Goal: Browse casually: Explore the website without a specific task or goal

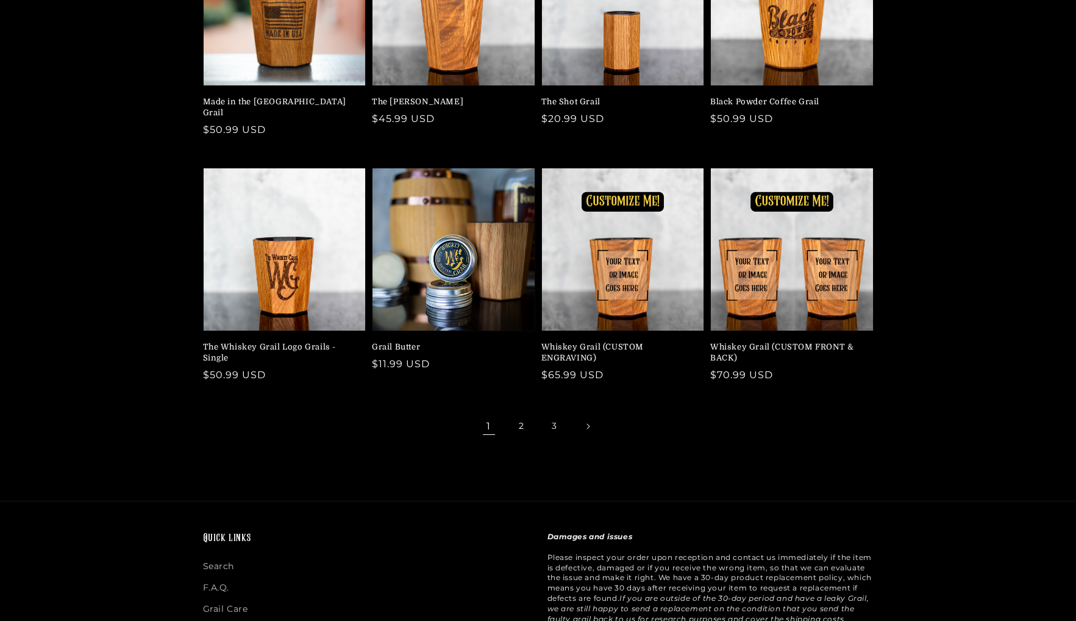
scroll to position [255, 0]
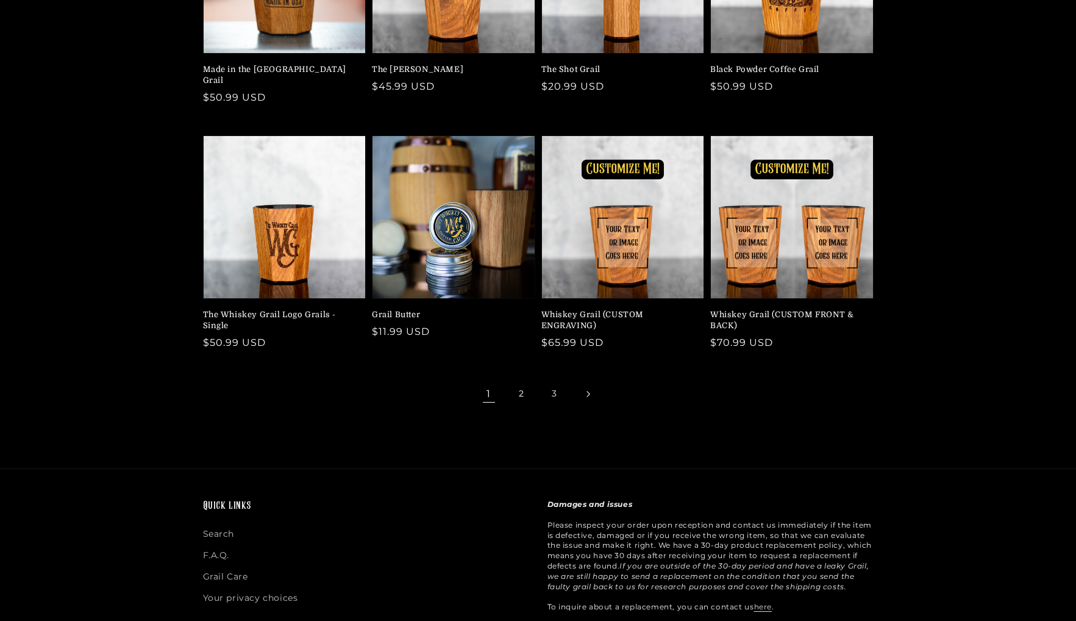
click at [585, 385] on link "Next page" at bounding box center [587, 394] width 27 height 27
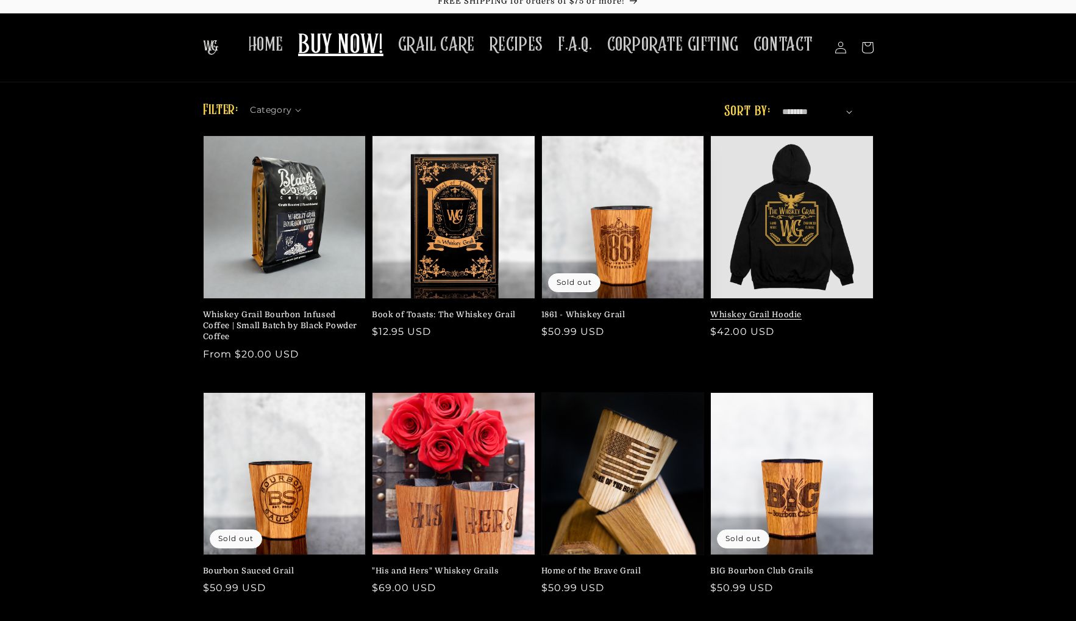
scroll to position [43, 0]
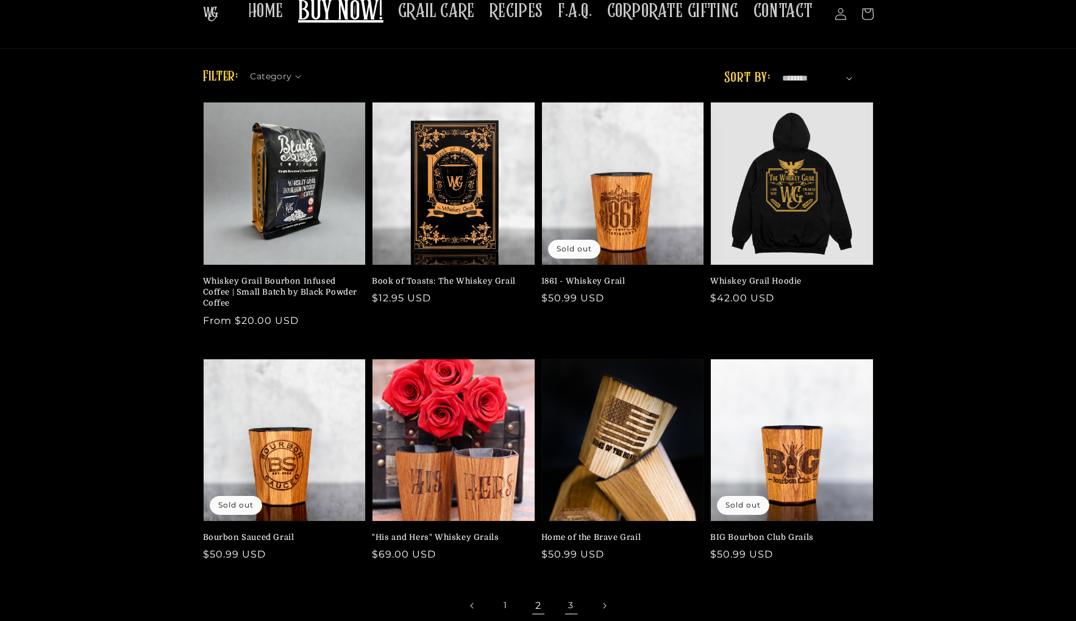
click at [573, 601] on link "3" at bounding box center [571, 605] width 27 height 27
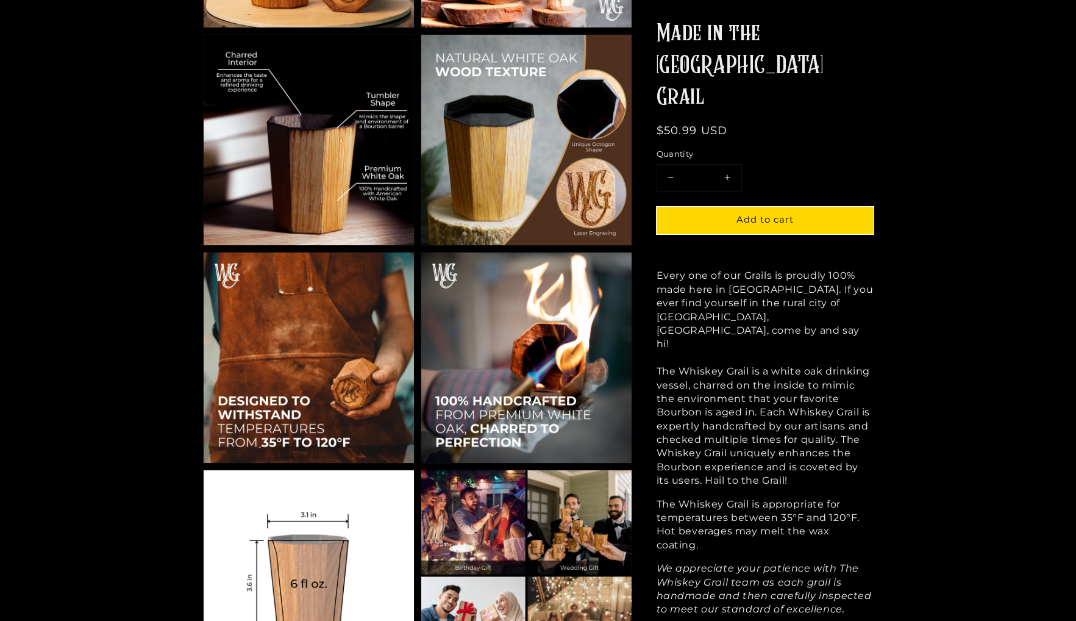
scroll to position [980, 0]
